Goal: Transaction & Acquisition: Purchase product/service

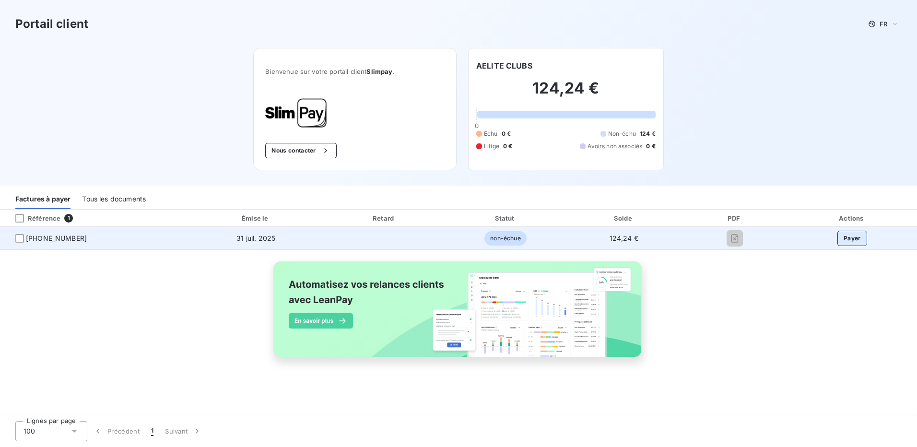
click at [856, 239] on button "Payer" at bounding box center [853, 238] width 30 height 15
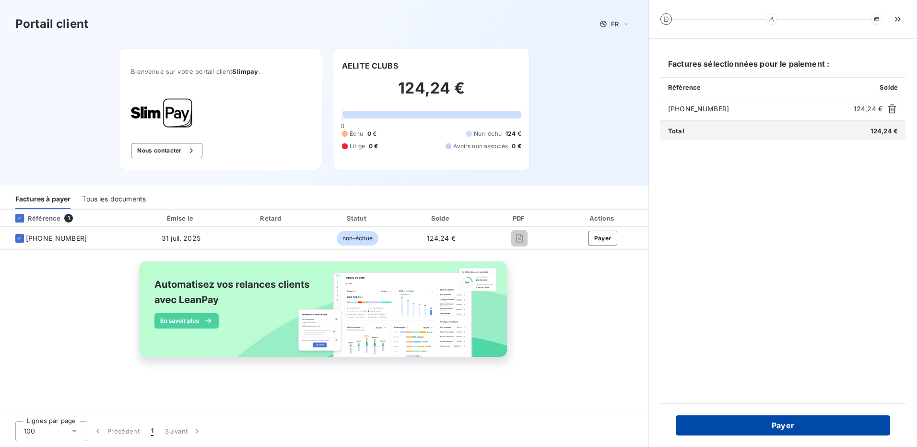
click at [803, 422] on button "Payer" at bounding box center [783, 426] width 214 height 20
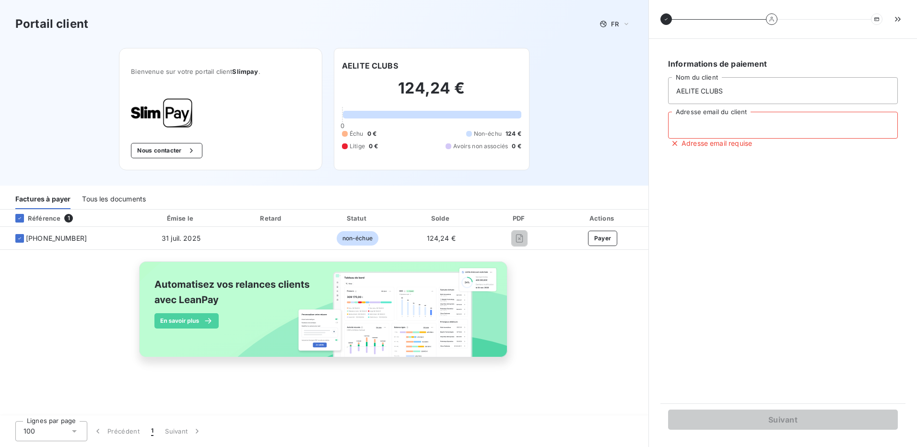
click at [795, 126] on input "Adresse email du client" at bounding box center [783, 125] width 230 height 27
type input "amaury.corthouts@aeliteclub.be"
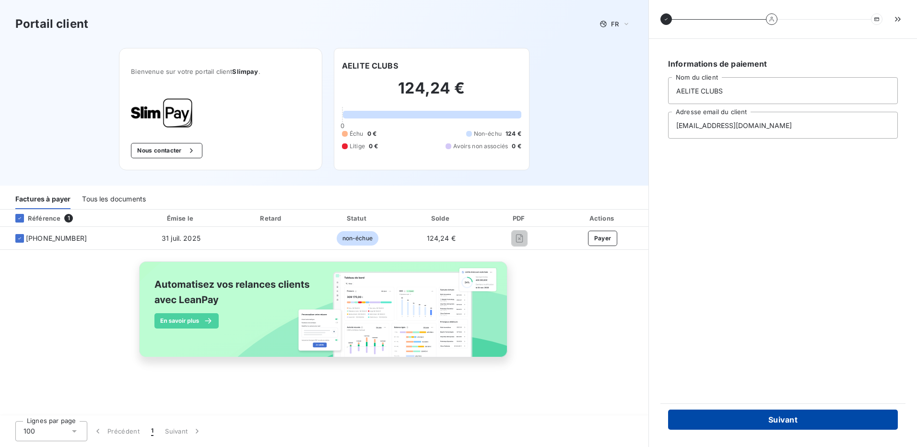
click at [821, 421] on button "Suivant" at bounding box center [783, 420] width 230 height 20
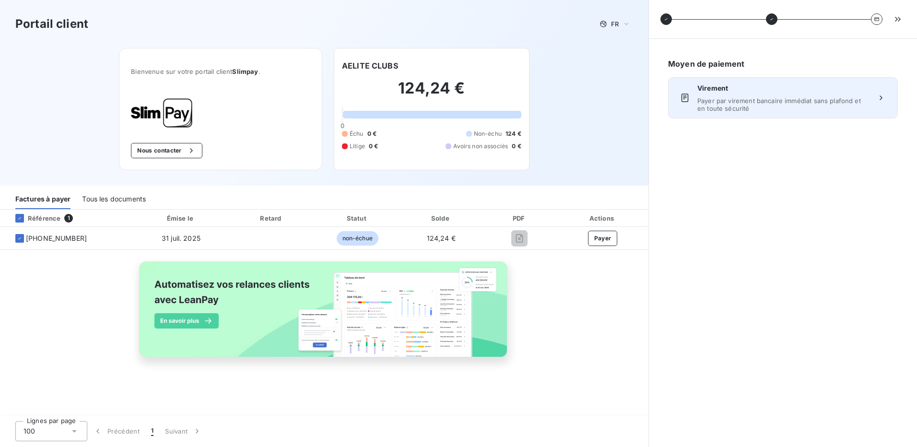
click at [797, 103] on span "Payer par virement bancaire immédiat sans plafond et en toute sécurité" at bounding box center [783, 104] width 171 height 15
